Goal: Task Accomplishment & Management: Complete application form

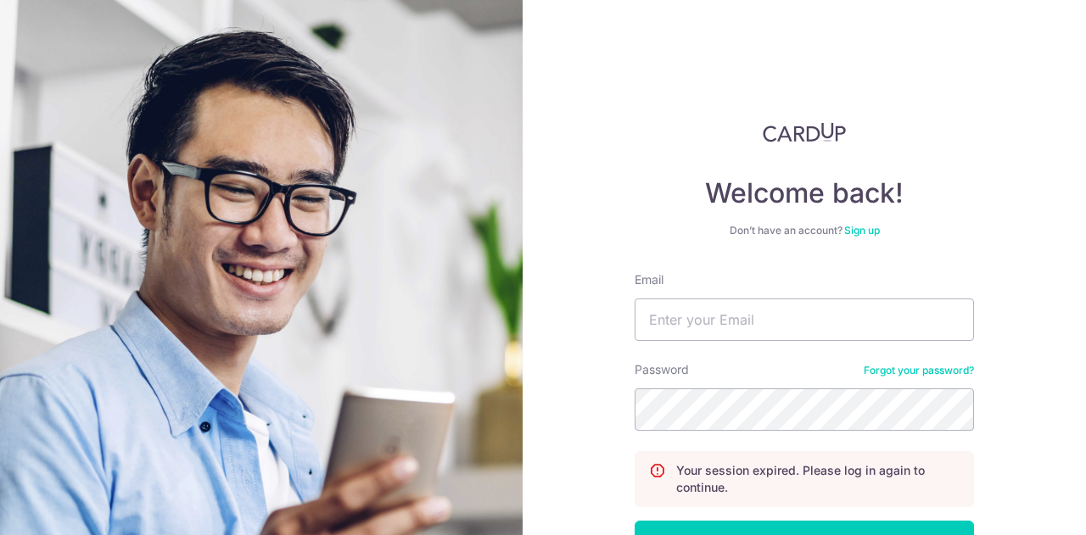
click at [703, 320] on input "Email" at bounding box center [804, 320] width 339 height 42
type input "[EMAIL_ADDRESS][DOMAIN_NAME]"
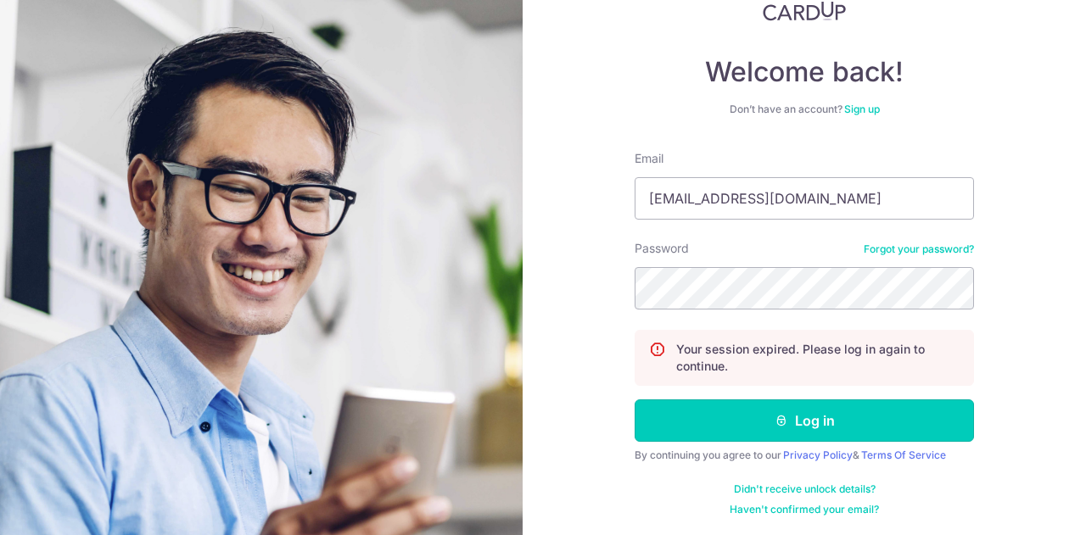
click at [777, 423] on icon "submit" at bounding box center [782, 421] width 14 height 14
